Goal: Task Accomplishment & Management: Manage account settings

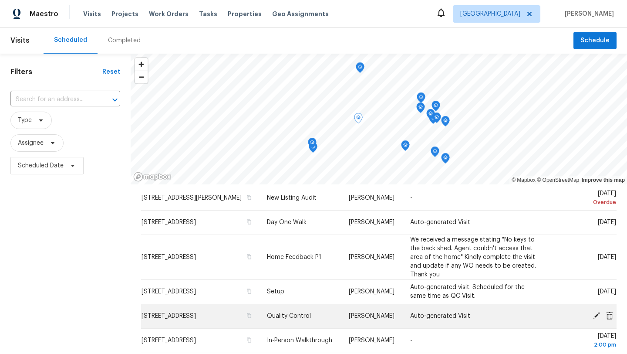
scroll to position [22, 0]
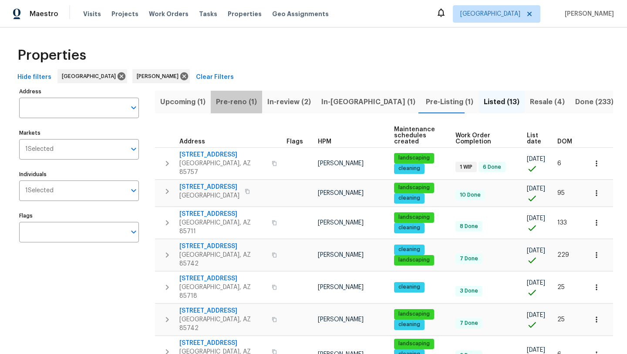
click at [235, 100] on span "Pre-reno (1)" at bounding box center [236, 102] width 41 height 12
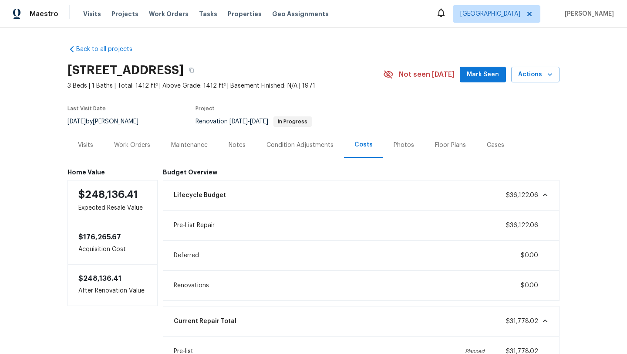
click at [145, 149] on div "Work Orders" at bounding box center [132, 145] width 57 height 26
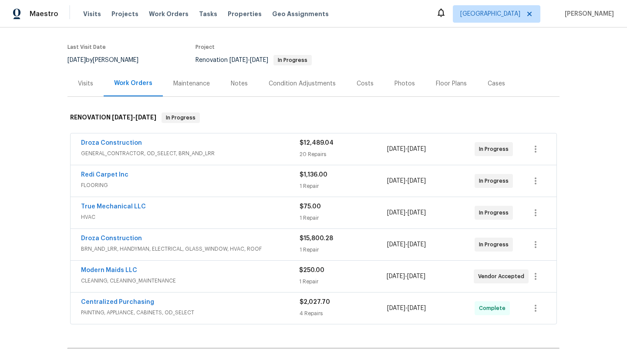
scroll to position [62, 0]
click at [317, 80] on div "Condition Adjustments" at bounding box center [302, 82] width 67 height 9
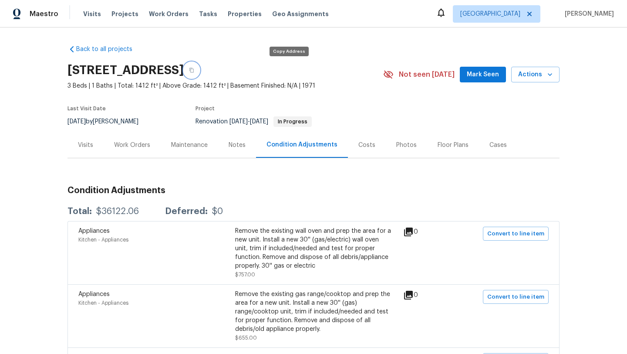
click at [194, 71] on icon "button" at bounding box center [191, 70] width 5 height 5
click at [363, 145] on div "Costs" at bounding box center [366, 145] width 17 height 9
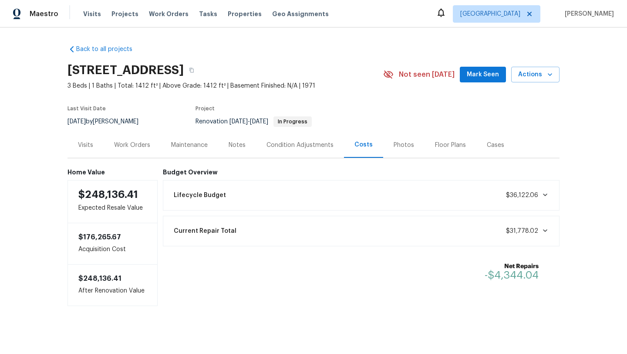
click at [133, 146] on div "Work Orders" at bounding box center [132, 145] width 36 height 9
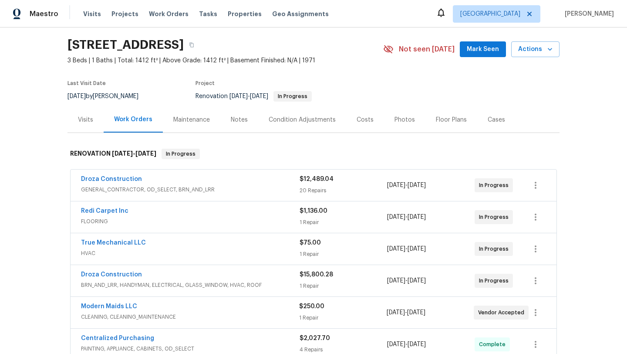
scroll to position [26, 0]
click at [129, 217] on span "FLOORING" at bounding box center [190, 220] width 219 height 9
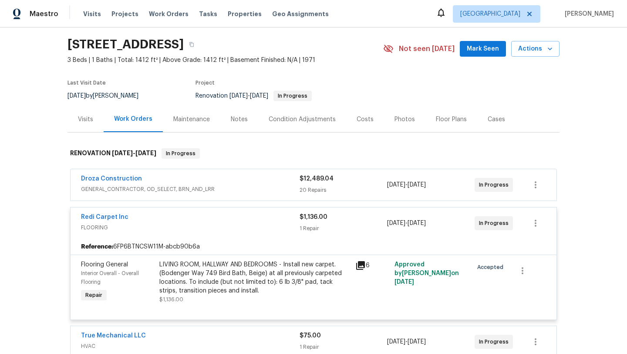
click at [269, 264] on div "LIVING ROOM, HALLWAY AND BEDROOMS - Install new carpet. (Bodenger Way 749 Bird …" at bounding box center [254, 277] width 191 height 35
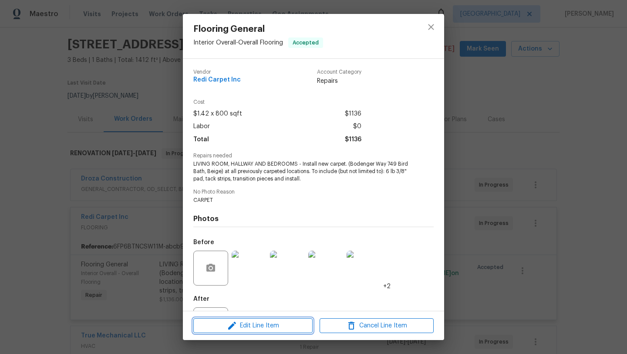
click at [260, 326] on span "Edit Line Item" at bounding box center [253, 325] width 114 height 11
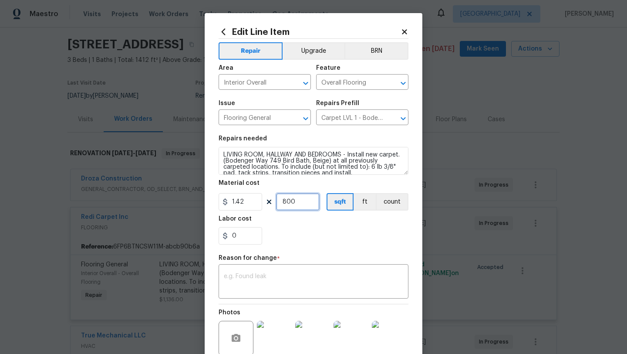
click at [303, 202] on input "800" at bounding box center [298, 201] width 44 height 17
type input "1263"
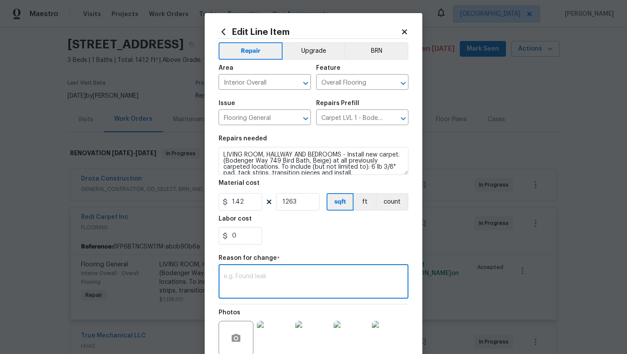
click at [298, 282] on textarea at bounding box center [313, 282] width 179 height 18
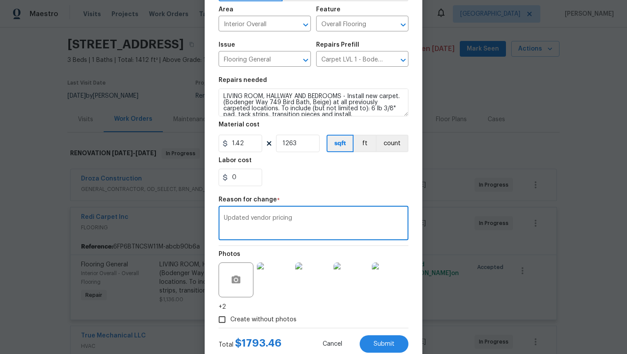
scroll to position [84, 0]
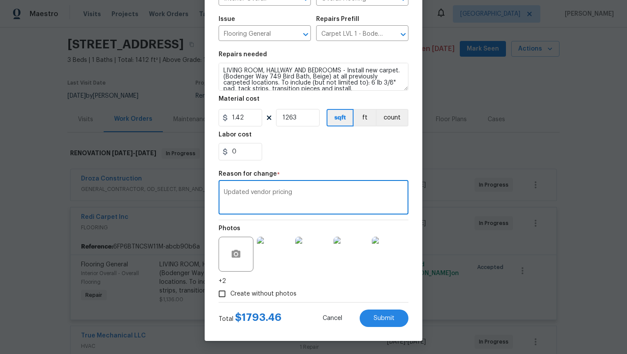
type textarea "Updated vendor pricing"
click at [326, 290] on div "Create without photos" at bounding box center [314, 293] width 190 height 17
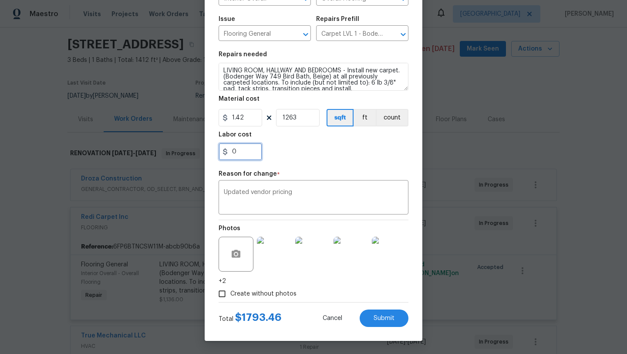
click at [249, 152] on input "0" at bounding box center [241, 151] width 44 height 17
type input "232.5"
click at [325, 159] on div "232.5" at bounding box center [314, 151] width 190 height 17
click at [385, 320] on span "Submit" at bounding box center [384, 318] width 21 height 7
type input "800"
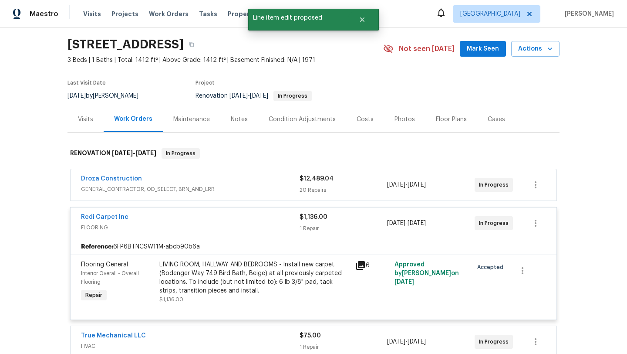
scroll to position [0, 0]
click at [118, 219] on link "Redi Carpet Inc" at bounding box center [104, 217] width 47 height 6
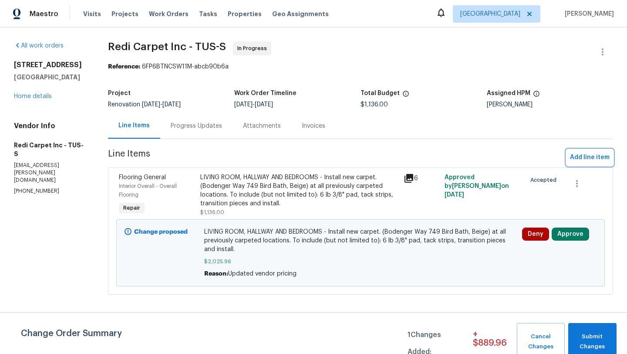
click at [587, 159] on span "Add line item" at bounding box center [590, 157] width 40 height 11
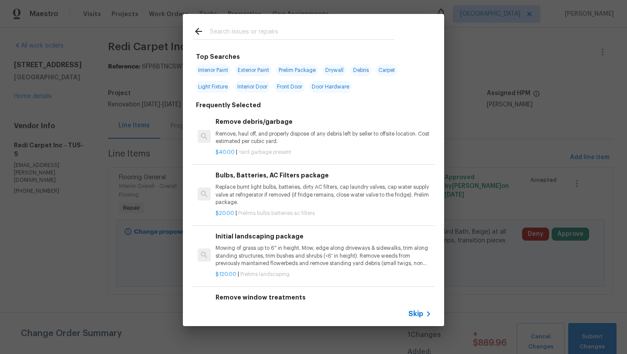
click at [321, 31] on input "text" at bounding box center [302, 32] width 185 height 13
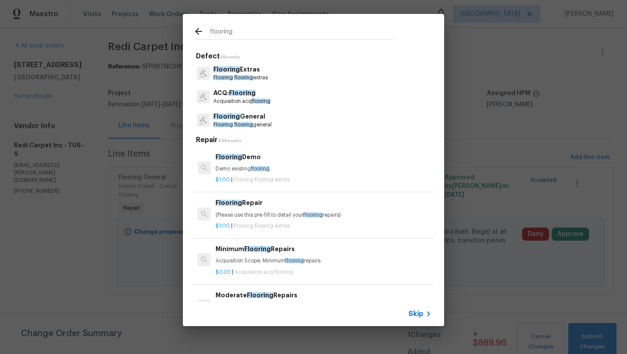
type input "flooring"
click at [239, 121] on p "Flooring flooring general" at bounding box center [242, 124] width 58 height 7
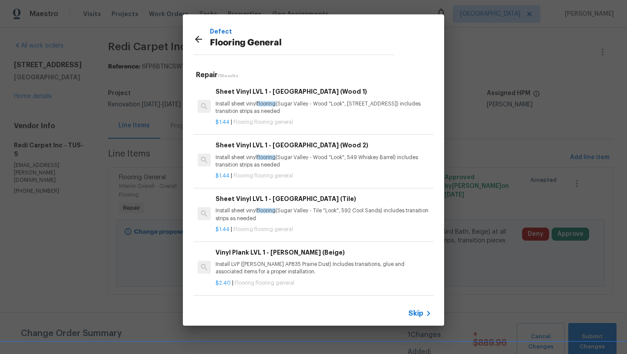
click at [300, 105] on p "Install sheet vinyl flooring (Sugar Valley - Wood "Look", 565 Beacon Hill) incl…" at bounding box center [324, 107] width 216 height 15
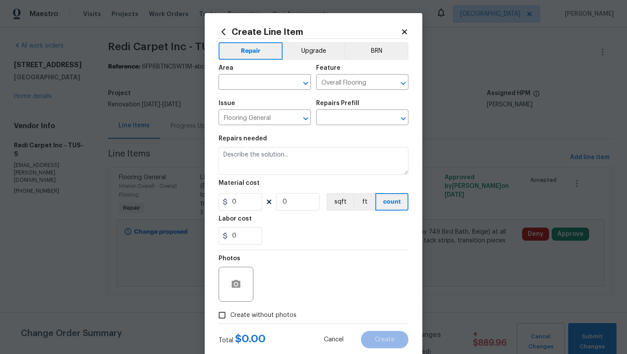
type input "Sheet Vinyl LVL 1 - Sugar Valley (Wood 1) $1.44"
type textarea "Install sheet vinyl flooring (Sugar Valley - Wood "Look", 565 Beacon Hill) incl…"
type input "1.44"
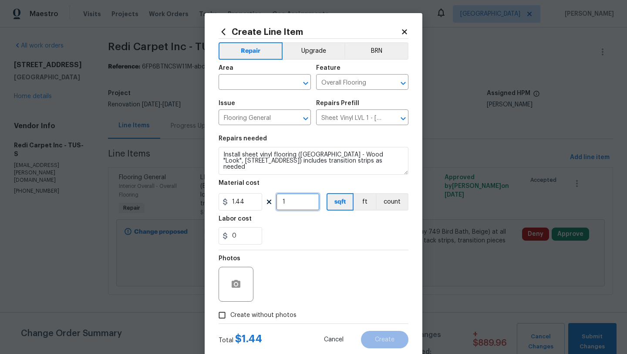
click at [297, 201] on input "1" at bounding box center [298, 201] width 44 height 17
type input "314"
click at [335, 232] on div "0" at bounding box center [314, 235] width 190 height 17
click at [249, 238] on input "0" at bounding box center [241, 235] width 44 height 17
type input "0"
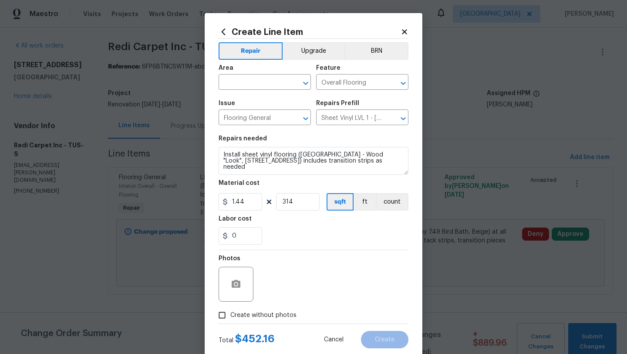
click at [405, 31] on icon at bounding box center [404, 31] width 5 height 5
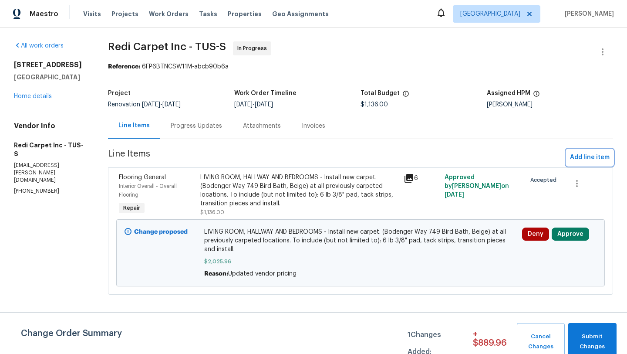
click at [600, 156] on span "Add line item" at bounding box center [590, 157] width 40 height 11
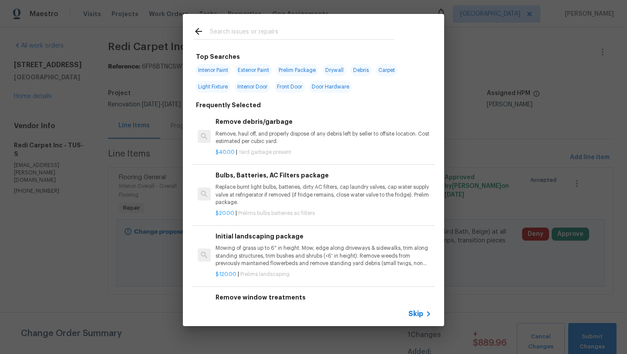
click at [419, 315] on span "Skip" at bounding box center [416, 313] width 15 height 9
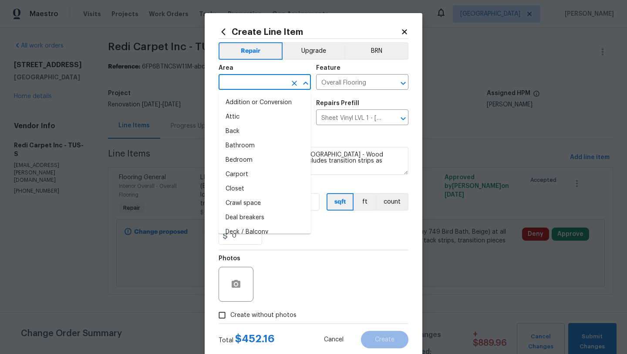
click at [256, 86] on input "text" at bounding box center [253, 83] width 68 height 14
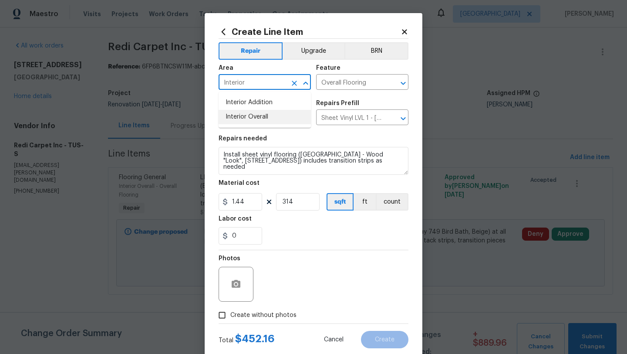
click at [255, 116] on li "Interior Overall" at bounding box center [265, 117] width 92 height 14
type input "Interior Overall"
click at [251, 235] on input "0" at bounding box center [241, 235] width 44 height 17
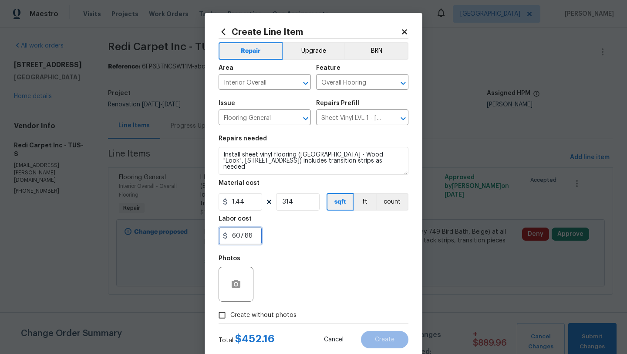
type input "607.88"
click at [309, 274] on div "Photos" at bounding box center [314, 278] width 190 height 57
click at [224, 316] on input "Create without photos" at bounding box center [222, 315] width 17 height 17
checkbox input "true"
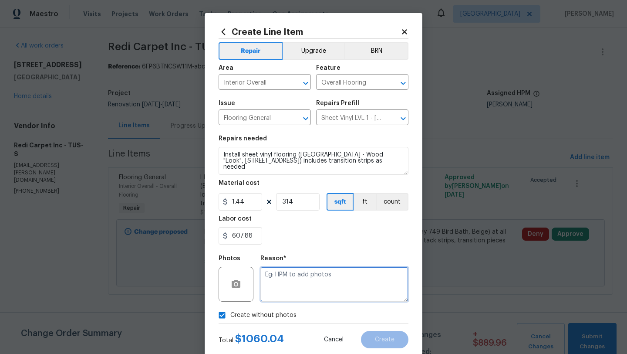
click at [315, 294] on textarea at bounding box center [334, 284] width 148 height 35
type textarea "Vinyl install"
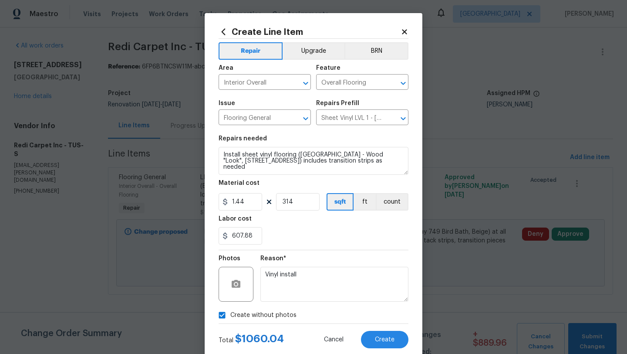
click at [379, 314] on div "Create without photos" at bounding box center [314, 315] width 190 height 17
click at [386, 341] on span "Create" at bounding box center [385, 339] width 20 height 7
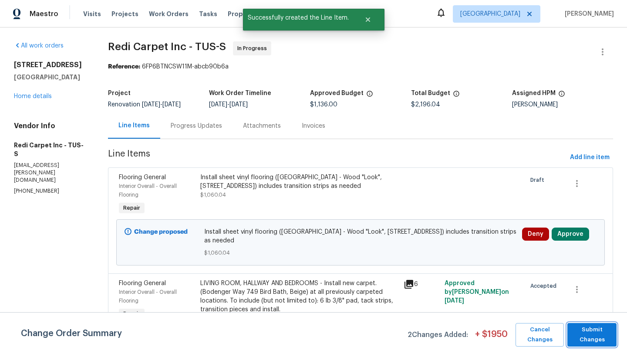
click at [598, 344] on span "Submit Changes" at bounding box center [592, 334] width 41 height 20
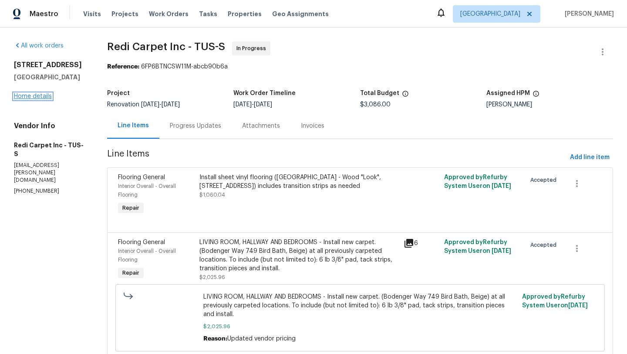
click at [44, 96] on link "Home details" at bounding box center [33, 96] width 38 height 6
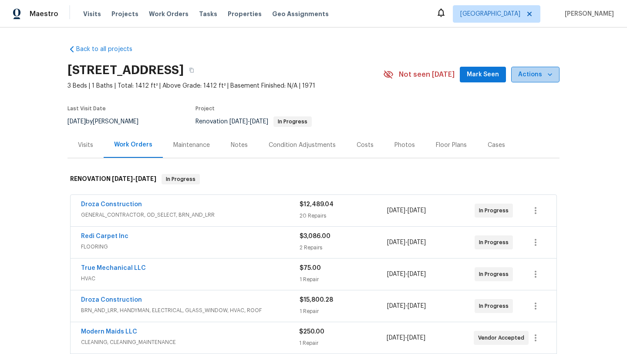
click at [544, 72] on span "Actions" at bounding box center [535, 74] width 34 height 11
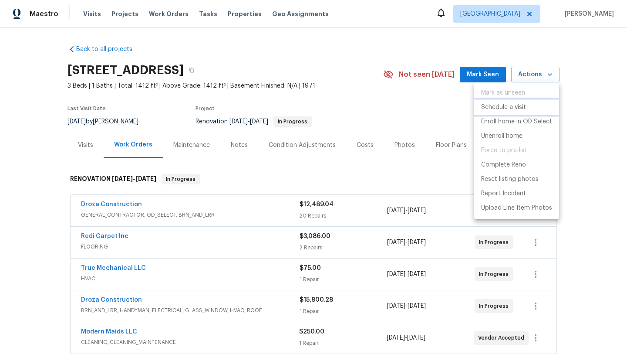
click at [519, 108] on p "Schedule a visit" at bounding box center [503, 107] width 45 height 9
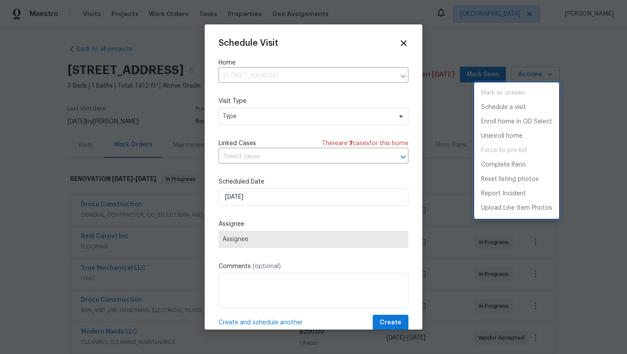
click at [340, 116] on div at bounding box center [313, 177] width 627 height 354
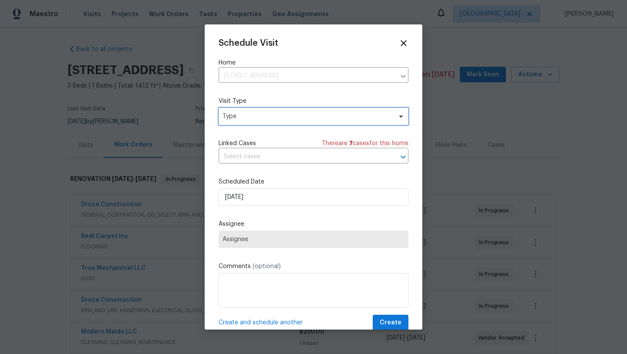
click at [333, 116] on span "Type" at bounding box center [307, 116] width 169 height 9
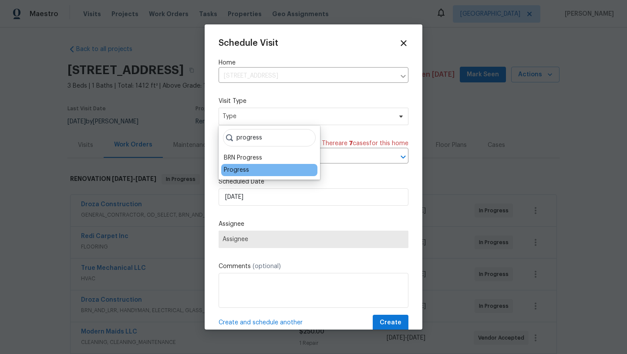
type input "progress"
click at [243, 171] on div "Progress" at bounding box center [236, 169] width 25 height 9
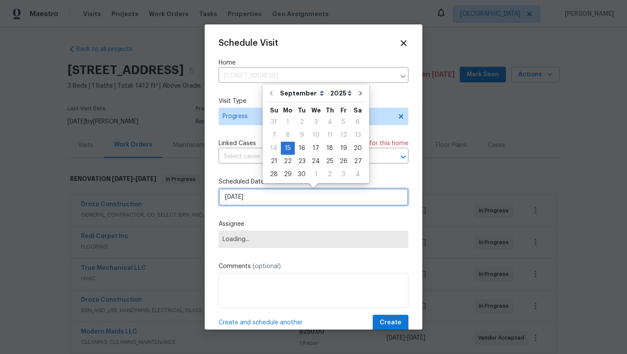
click at [260, 196] on input "9/15/2025" at bounding box center [314, 196] width 190 height 17
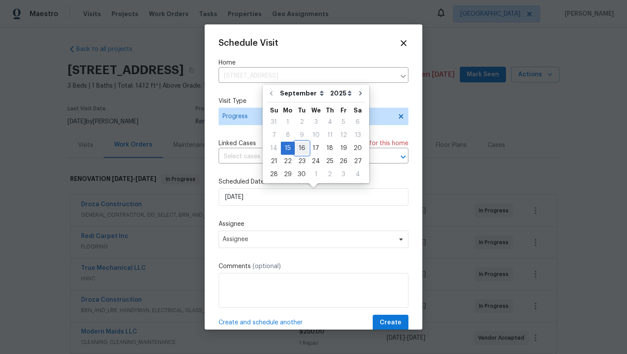
click at [304, 144] on div "16" at bounding box center [302, 148] width 14 height 12
type input "9/16/2025"
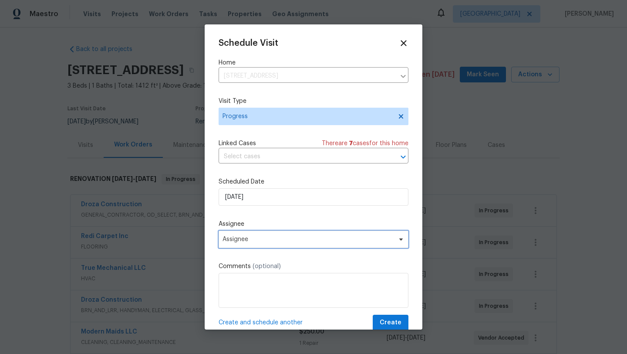
click at [267, 241] on span "Assignee" at bounding box center [308, 239] width 171 height 7
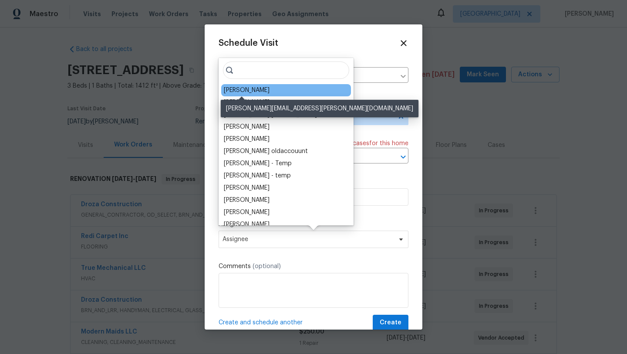
click at [236, 91] on div "[PERSON_NAME]" at bounding box center [247, 90] width 46 height 9
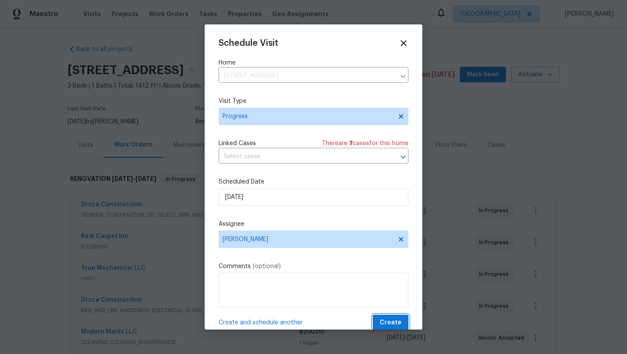
click at [393, 326] on span "Create" at bounding box center [391, 322] width 22 height 11
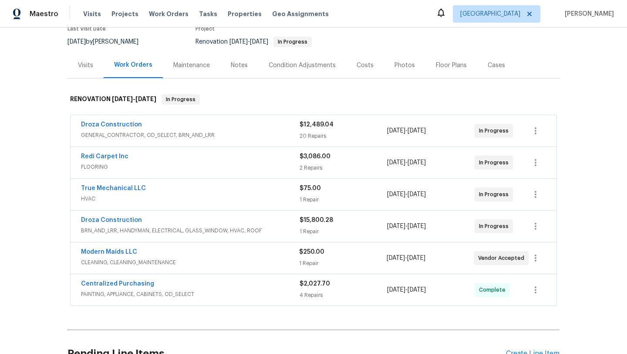
scroll to position [85, 0]
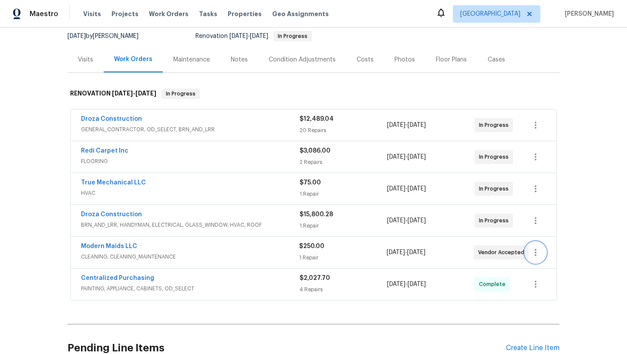
click at [537, 252] on icon "button" at bounding box center [535, 252] width 10 height 10
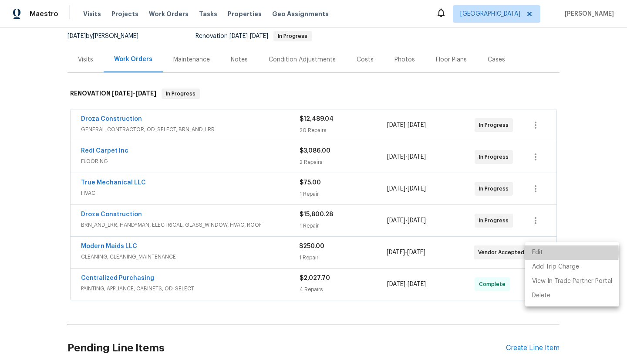
click at [537, 252] on li "Edit" at bounding box center [572, 252] width 94 height 14
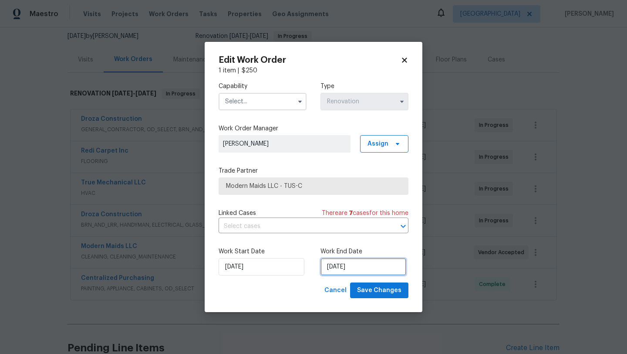
click at [358, 270] on input "[DATE]" at bounding box center [364, 266] width 86 height 17
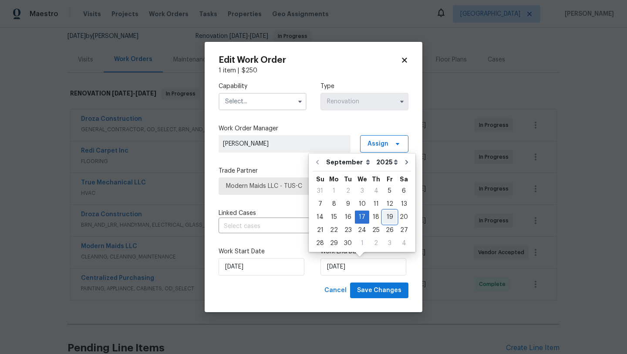
click at [389, 219] on div "19" at bounding box center [390, 217] width 14 height 12
type input "[DATE]"
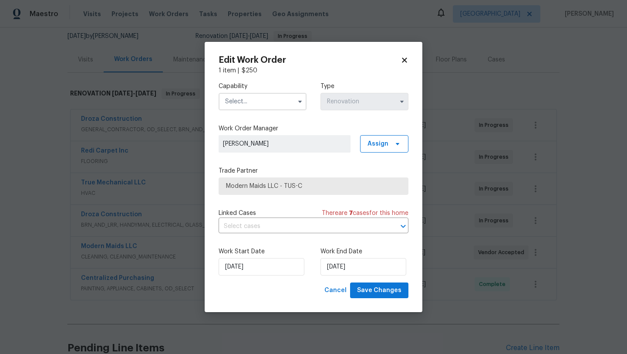
click at [265, 101] on input "text" at bounding box center [263, 101] width 88 height 17
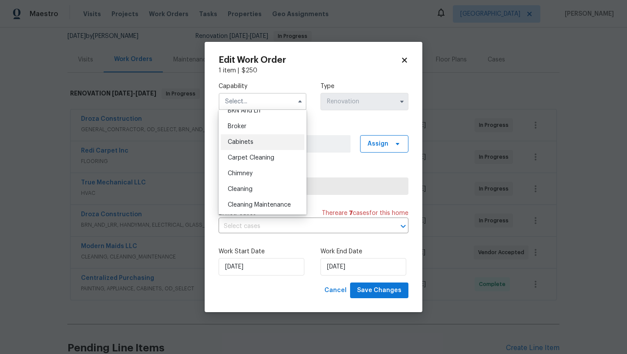
scroll to position [59, 0]
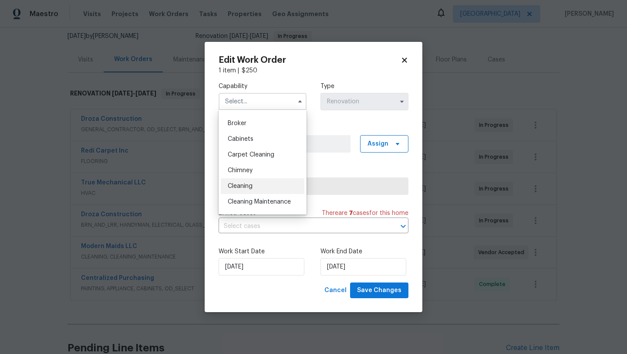
click at [251, 186] on span "Cleaning" at bounding box center [240, 186] width 25 height 6
type input "Cleaning"
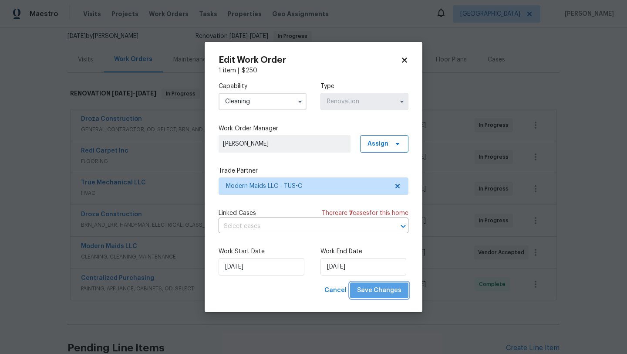
click at [382, 292] on span "Save Changes" at bounding box center [379, 290] width 44 height 11
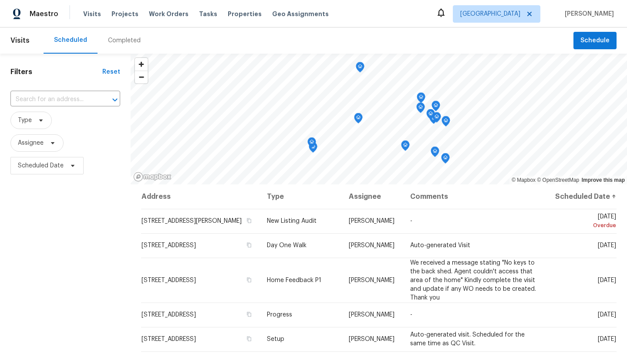
click at [130, 42] on div "Completed" at bounding box center [124, 40] width 33 height 9
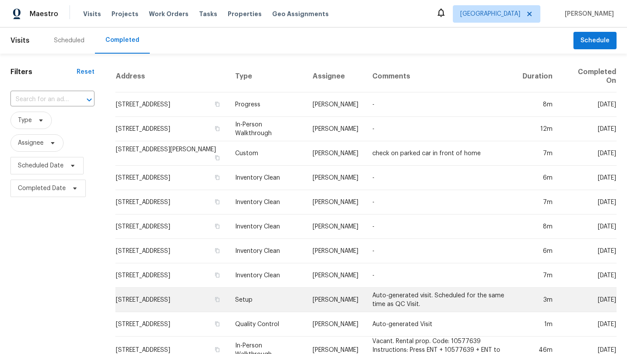
click at [172, 300] on td "[STREET_ADDRESS]" at bounding box center [171, 299] width 113 height 24
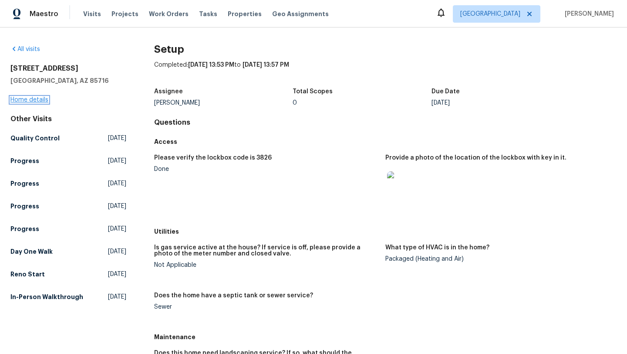
click at [44, 98] on link "Home details" at bounding box center [29, 100] width 38 height 6
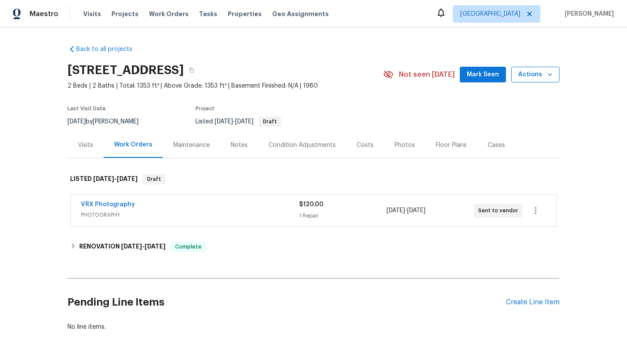
click at [555, 74] on button "Actions" at bounding box center [535, 75] width 48 height 16
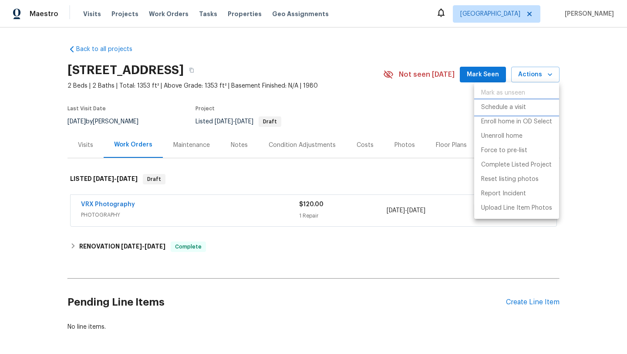
click at [516, 110] on p "Schedule a visit" at bounding box center [503, 107] width 45 height 9
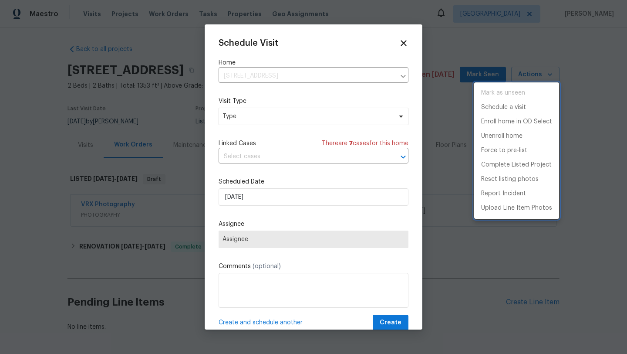
click at [309, 115] on div at bounding box center [313, 177] width 627 height 354
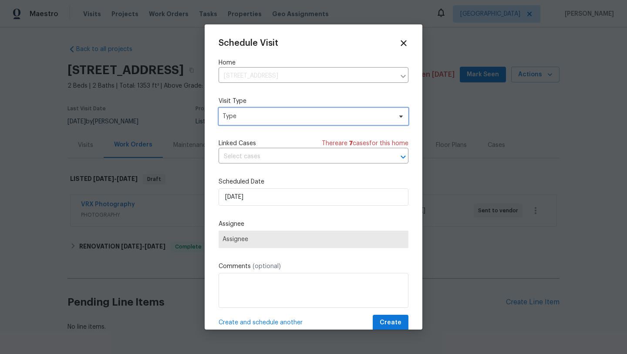
click at [308, 121] on span "Type" at bounding box center [314, 116] width 190 height 17
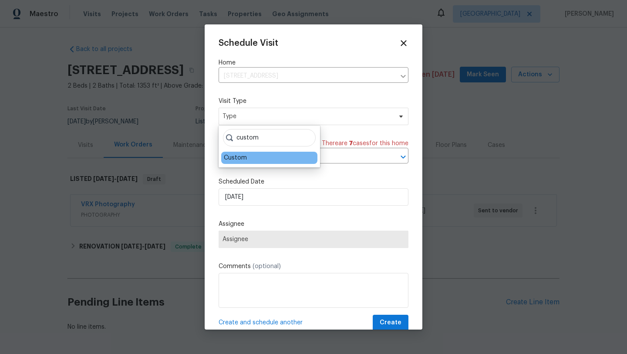
type input "custom"
click at [231, 158] on div "Custom" at bounding box center [235, 157] width 23 height 9
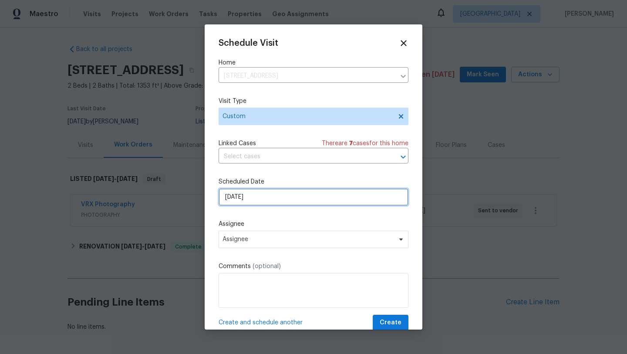
click at [253, 196] on input "9/15/2025" at bounding box center [314, 196] width 190 height 17
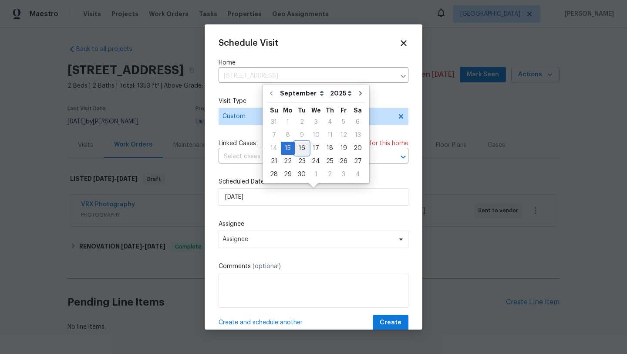
click at [300, 146] on div "16" at bounding box center [302, 148] width 14 height 12
type input "[DATE]"
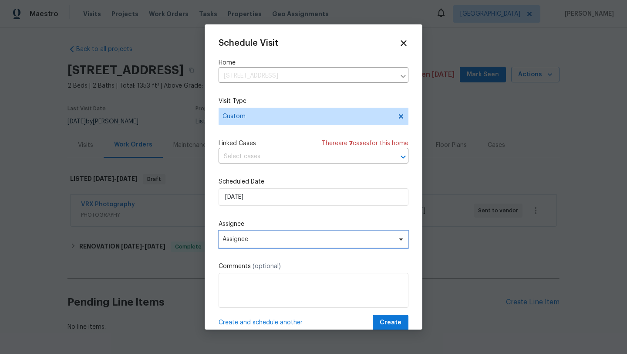
click at [280, 237] on span "Assignee" at bounding box center [308, 239] width 171 height 7
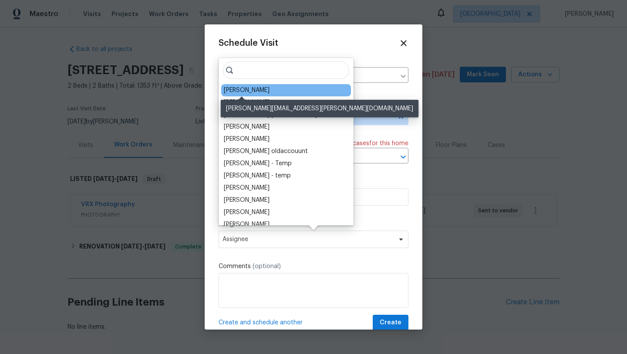
click at [255, 88] on div "[PERSON_NAME]" at bounding box center [247, 90] width 46 height 9
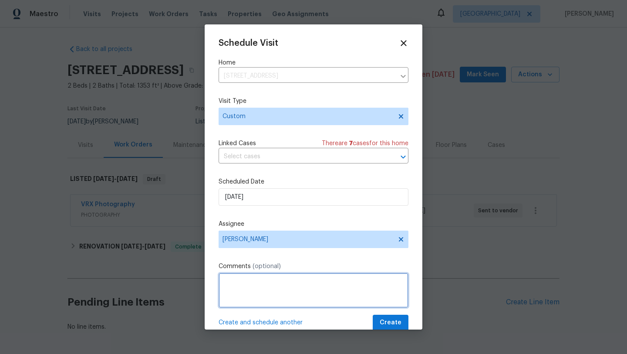
click at [259, 278] on textarea at bounding box center [314, 290] width 190 height 35
type textarea "Additional floor scan"
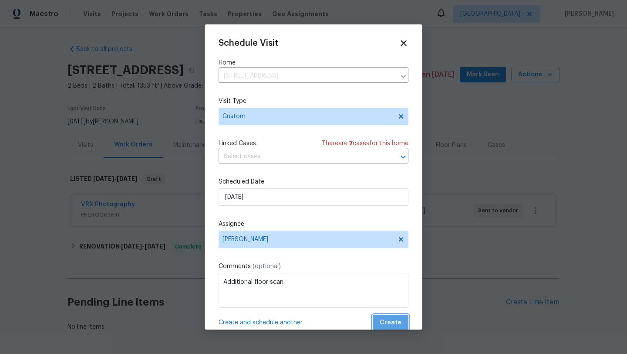
click at [396, 321] on span "Create" at bounding box center [391, 322] width 22 height 11
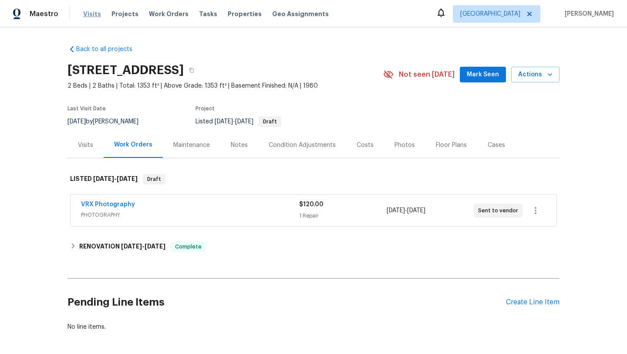
click at [95, 13] on span "Visits" at bounding box center [92, 14] width 18 height 9
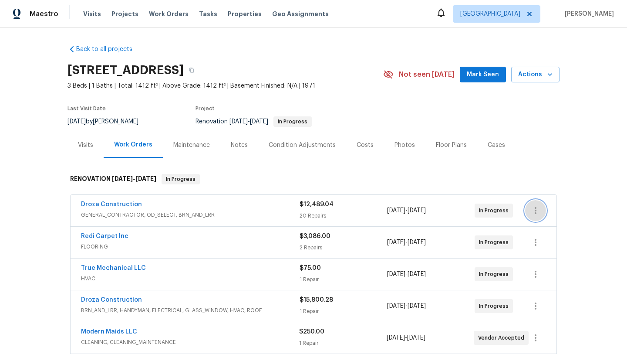
click at [536, 206] on icon "button" at bounding box center [535, 210] width 10 height 10
click at [547, 211] on li "Edit" at bounding box center [572, 210] width 94 height 14
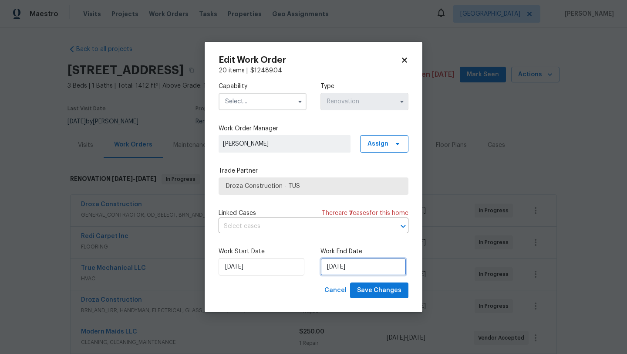
click at [364, 265] on input "[DATE]" at bounding box center [364, 266] width 86 height 17
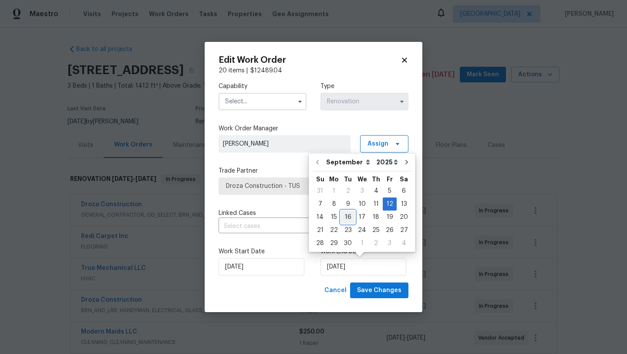
click at [349, 218] on div "16" at bounding box center [348, 217] width 14 height 12
type input "[DATE]"
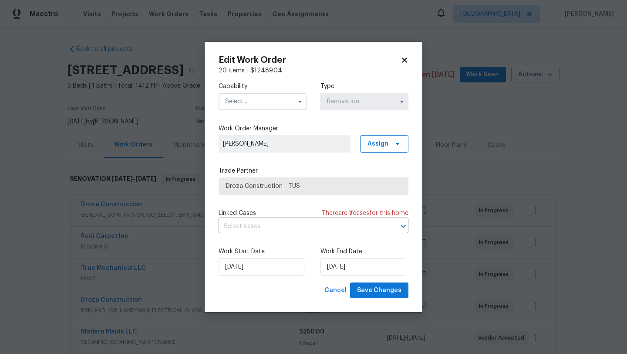
click at [265, 99] on input "text" at bounding box center [263, 101] width 88 height 17
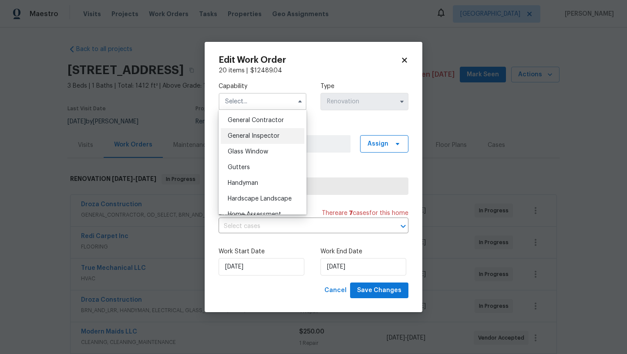
scroll to position [414, 0]
click at [253, 122] on span "General Contractor" at bounding box center [256, 122] width 56 height 6
type input "General Contractor"
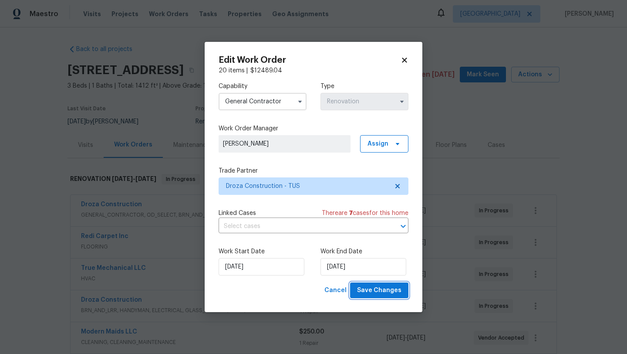
click at [375, 288] on span "Save Changes" at bounding box center [379, 290] width 44 height 11
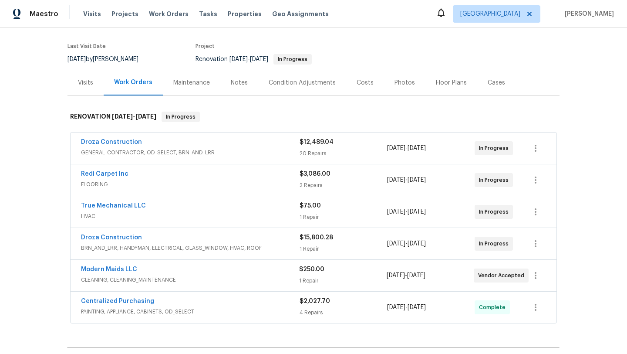
scroll to position [65, 0]
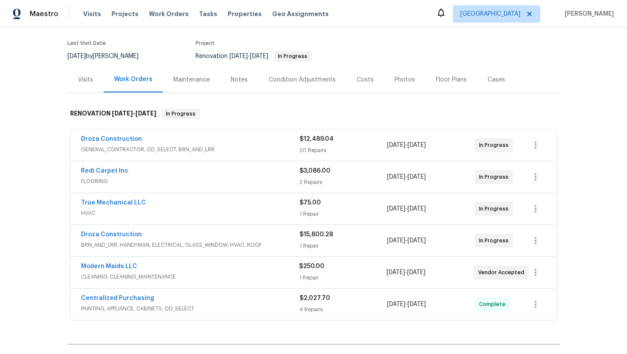
click at [278, 241] on span "BRN_AND_LRR, HANDYMAN, ELECTRICAL, GLASS_WINDOW, HVAC, ROOF" at bounding box center [190, 244] width 219 height 9
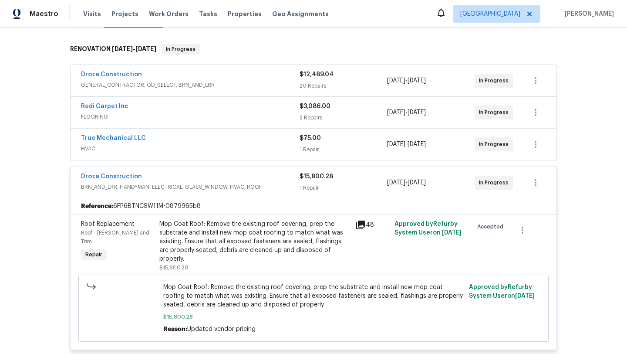
scroll to position [131, 0]
click at [245, 170] on div "Droza Construction BRN_AND_LRR, HANDYMAN, ELECTRICAL, GLASS_WINDOW, HVAC, ROOF …" at bounding box center [314, 181] width 486 height 31
click at [283, 189] on span "BRN_AND_LRR, HANDYMAN, ELECTRICAL, GLASS_WINDOW, HVAC, ROOF" at bounding box center [190, 186] width 219 height 9
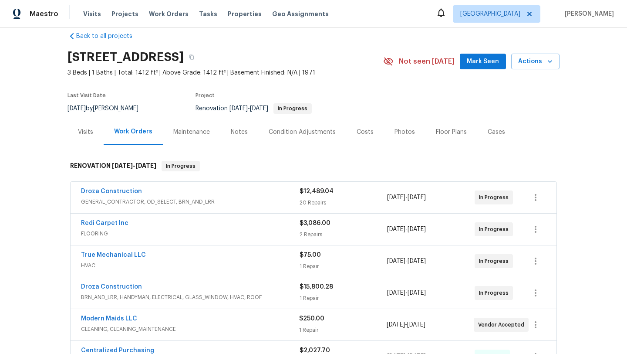
scroll to position [0, 0]
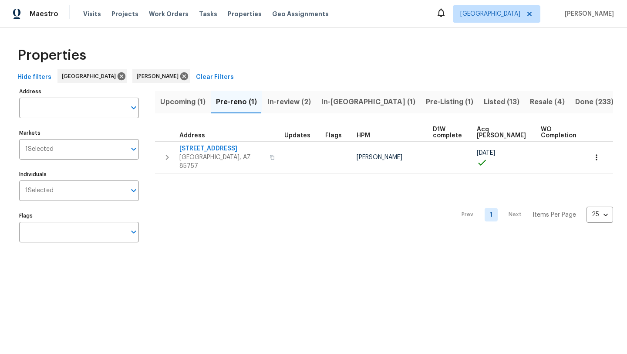
click at [330, 101] on span "In-reno (1)" at bounding box center [368, 102] width 94 height 12
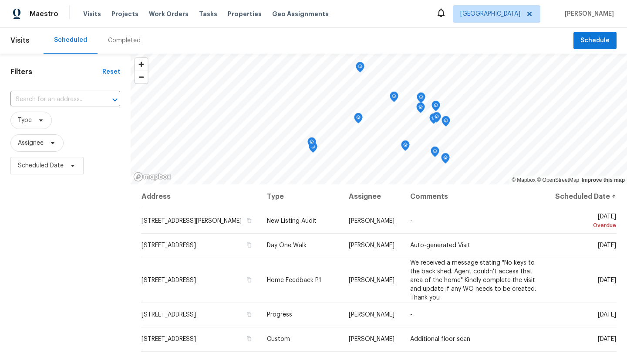
click at [62, 230] on div "Filters Reset ​ Type Assignee Scheduled Date" at bounding box center [65, 261] width 131 height 414
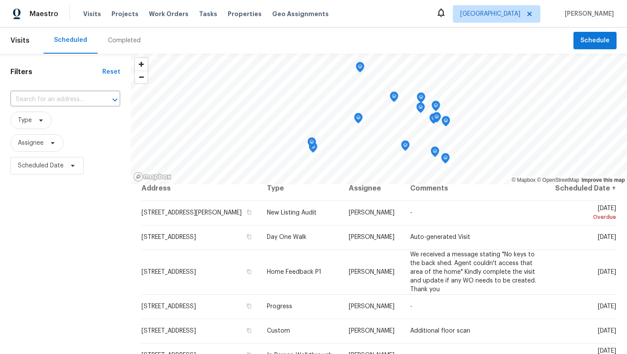
scroll to position [7, 0]
